Goal: Navigation & Orientation: Go to known website

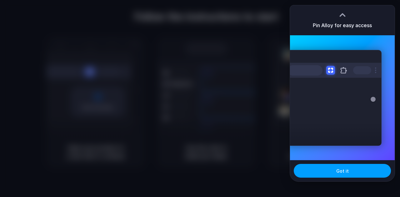
click at [346, 170] on span "Got it" at bounding box center [342, 171] width 12 height 7
